Goal: Navigation & Orientation: Find specific page/section

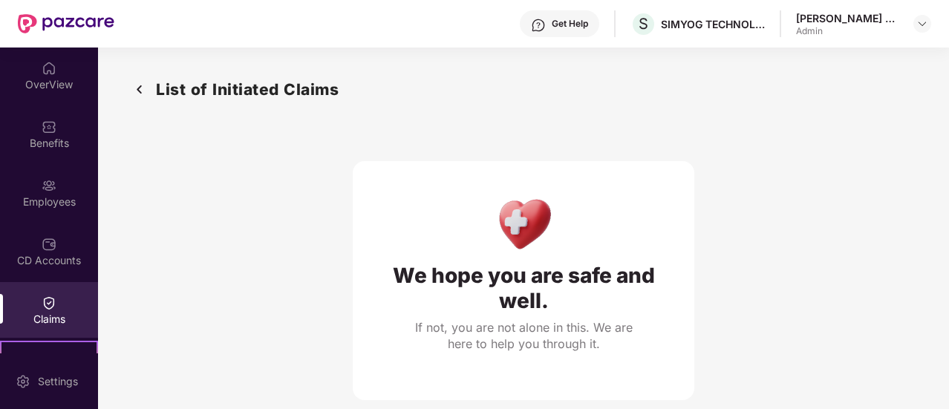
scroll to position [64, 0]
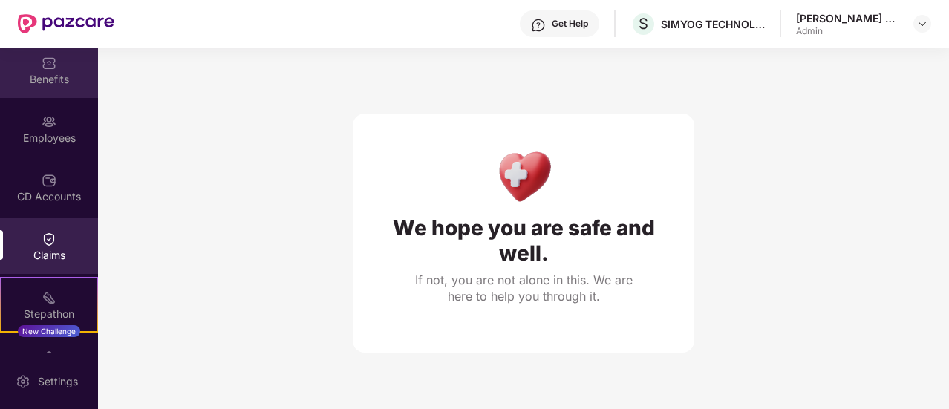
click at [49, 76] on div "Benefits" at bounding box center [49, 79] width 98 height 15
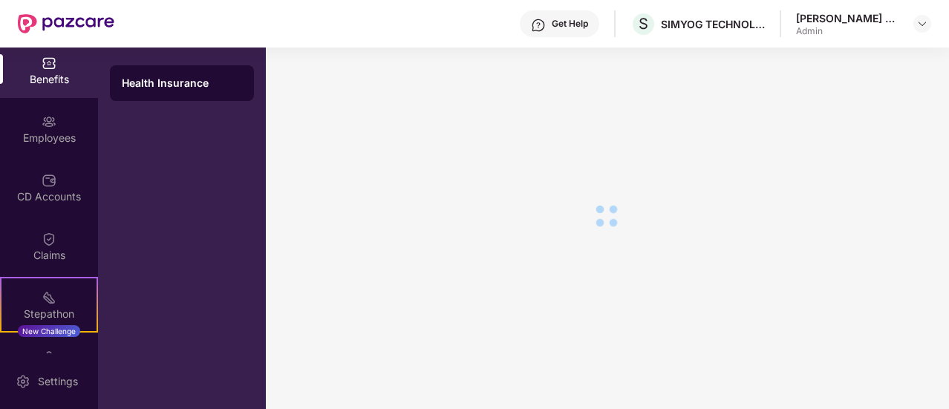
scroll to position [25, 0]
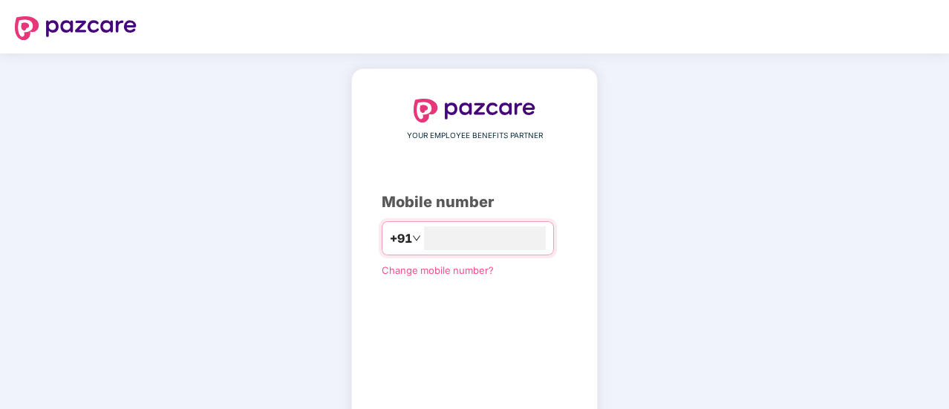
type input "**********"
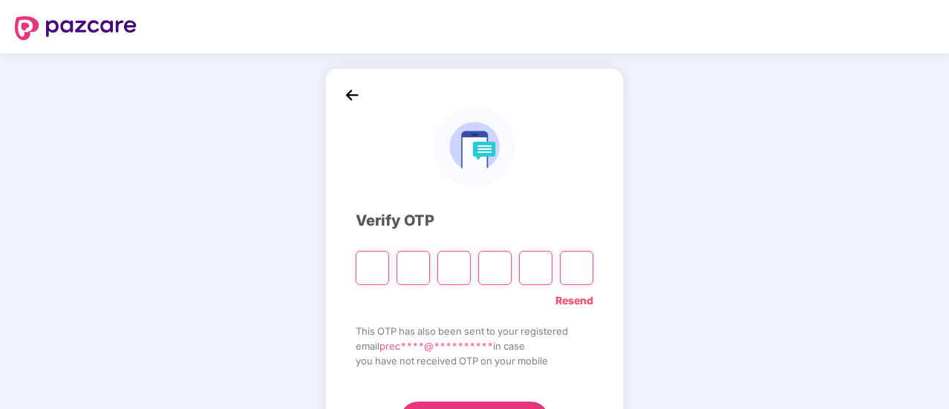
type input "*"
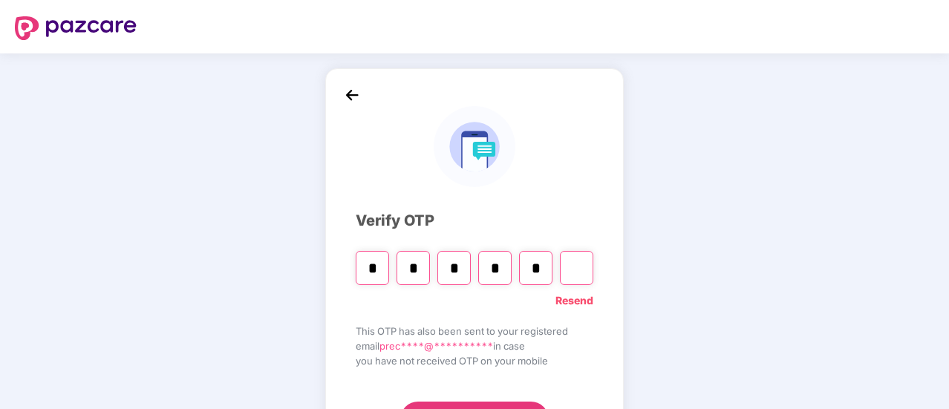
type input "*"
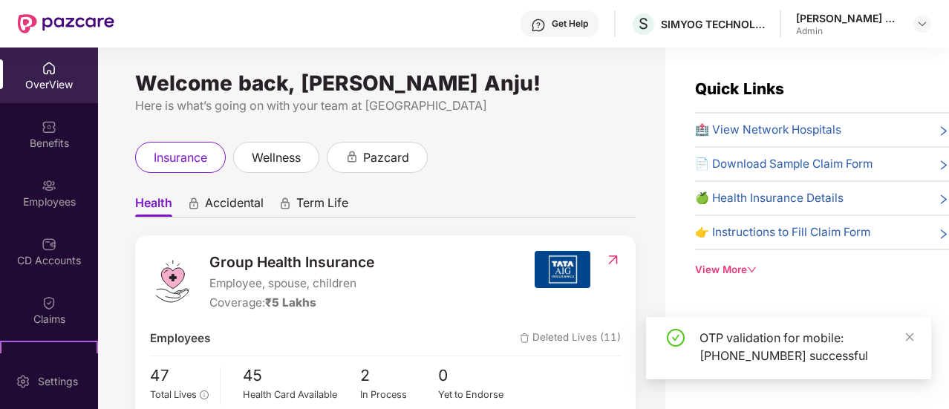
click at [603, 158] on div "insurance wellness pazcard" at bounding box center [385, 157] width 500 height 31
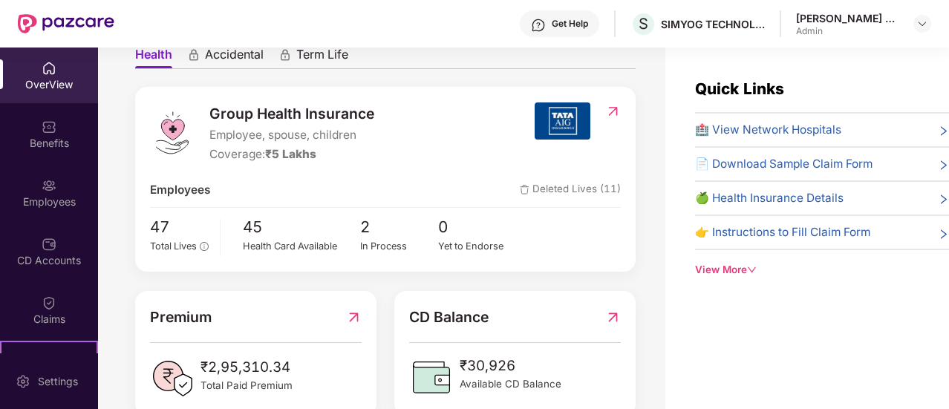
scroll to position [194, 0]
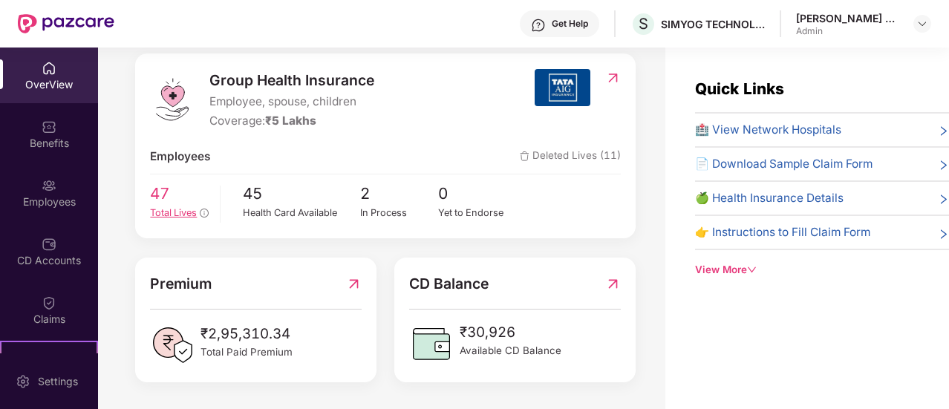
click at [166, 207] on span "Total Lives" at bounding box center [173, 212] width 47 height 11
